Goal: Information Seeking & Learning: Learn about a topic

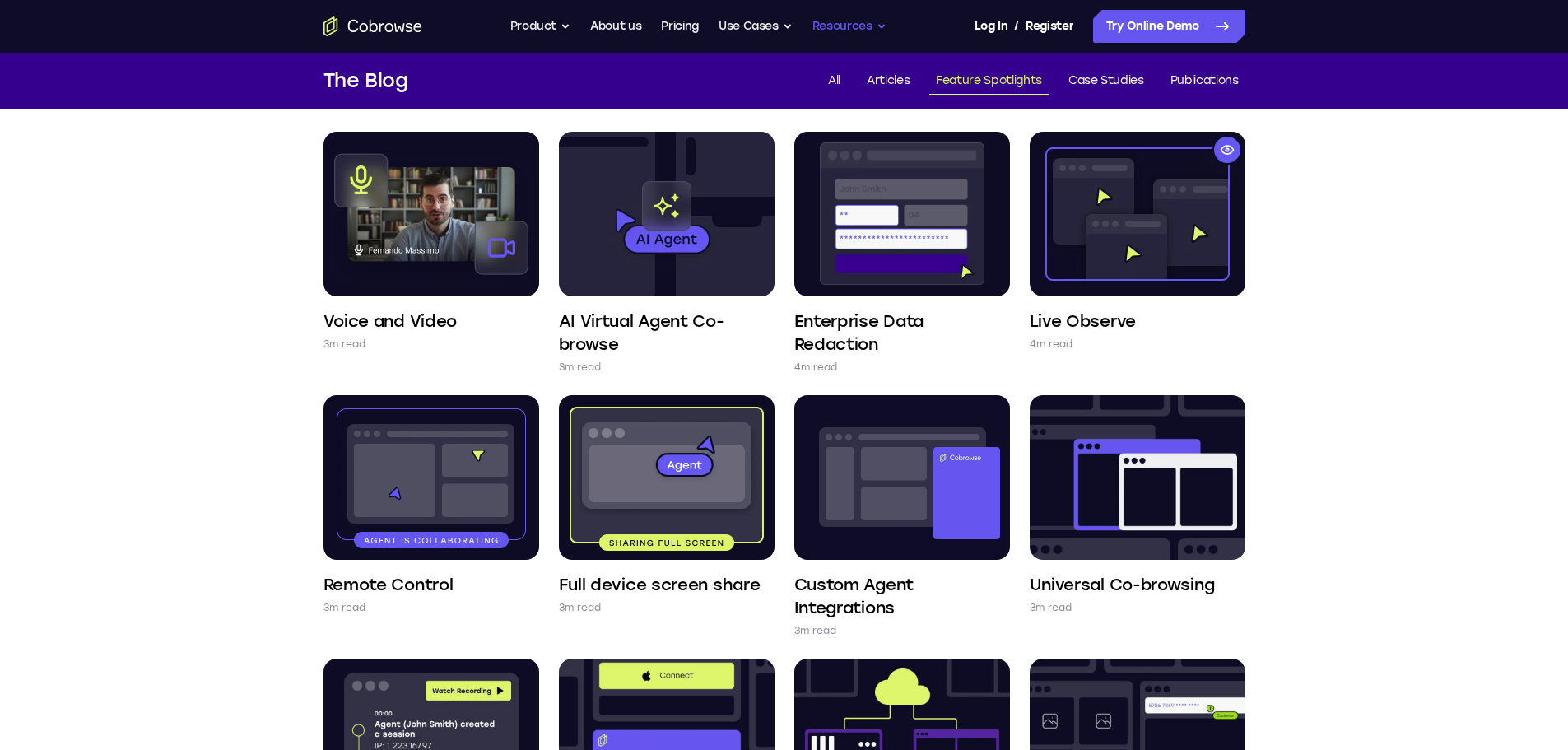
click at [875, 24] on button "Resources" at bounding box center [849, 27] width 74 height 33
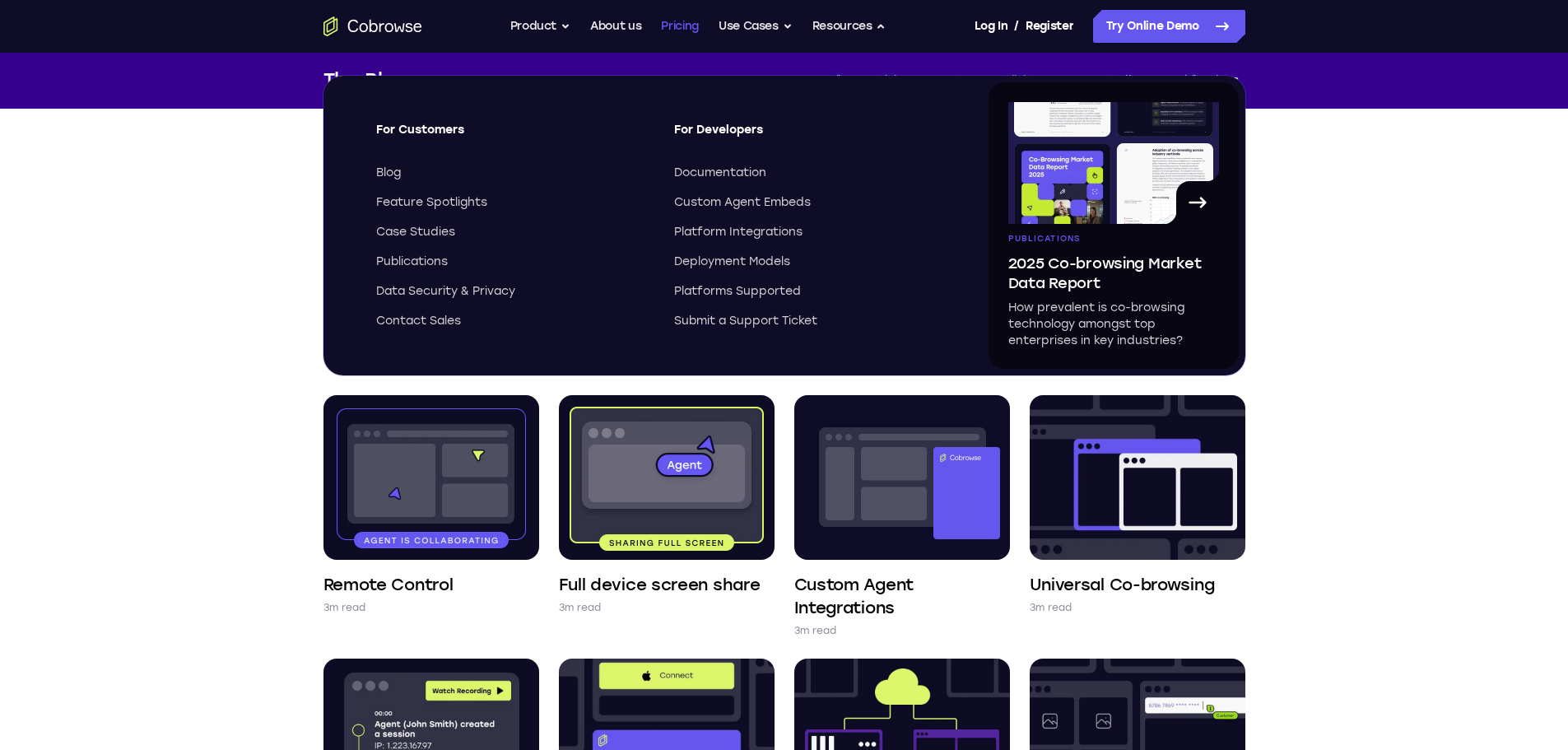
click at [679, 21] on link "Pricing" at bounding box center [680, 27] width 38 height 33
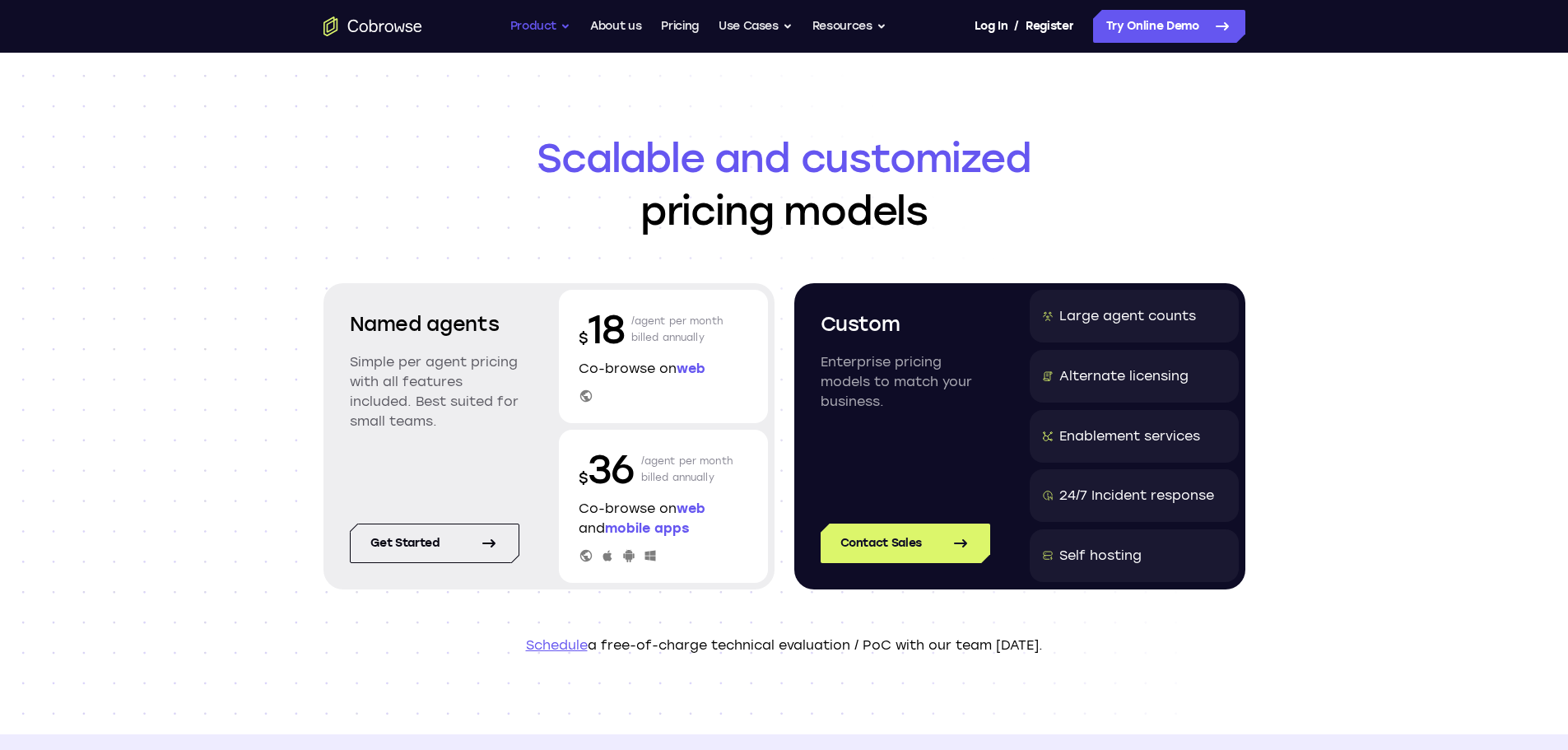
click at [524, 24] on button "Product" at bounding box center [540, 27] width 61 height 33
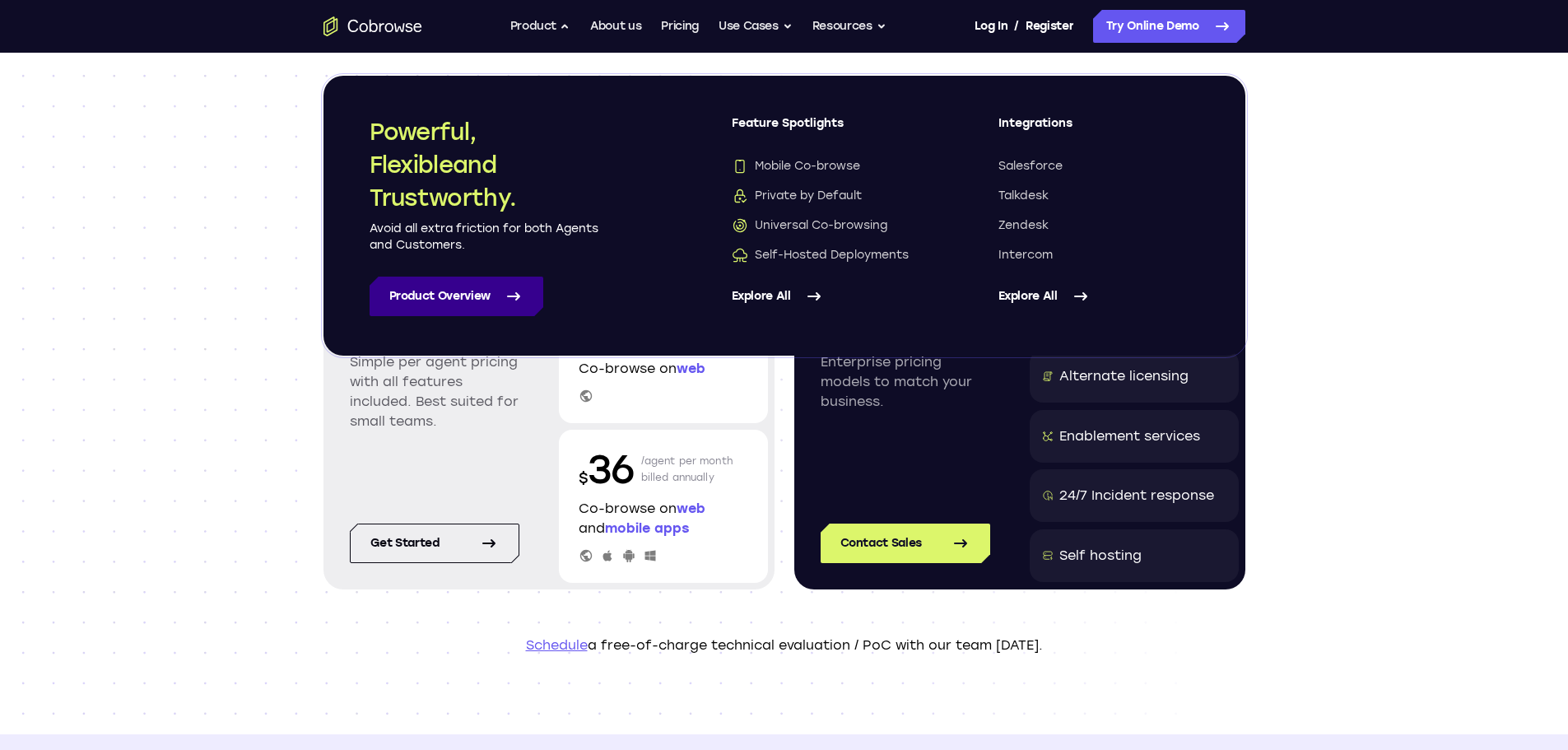
click at [425, 295] on link "Product Overview" at bounding box center [457, 296] width 173 height 40
